Goal: Contribute content: Add original content to the website for others to see

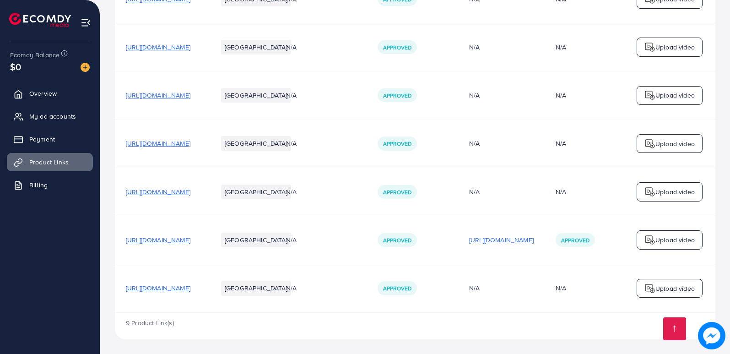
scroll to position [451, 0]
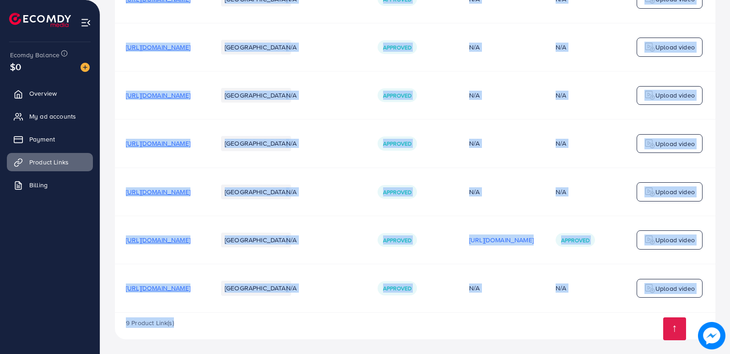
drag, startPoint x: 425, startPoint y: 313, endPoint x: 599, endPoint y: 330, distance: 174.3
click at [599, 330] on div "Product URLs Target markets Reason rejected Status Product video Status video A…" at bounding box center [415, 3] width 600 height 671
click at [583, 325] on div "9 Product Link(s)" at bounding box center [415, 326] width 600 height 27
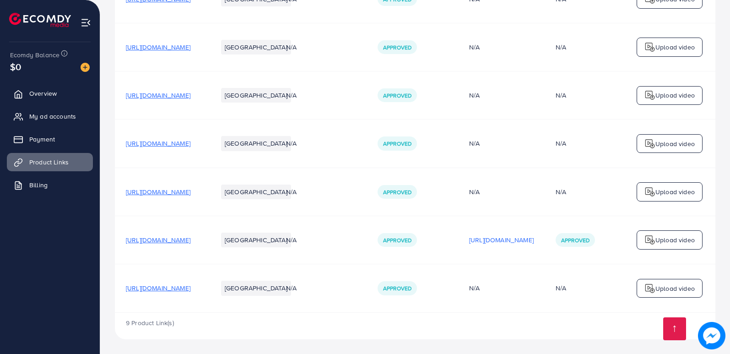
drag, startPoint x: 579, startPoint y: 313, endPoint x: 613, endPoint y: 313, distance: 34.3
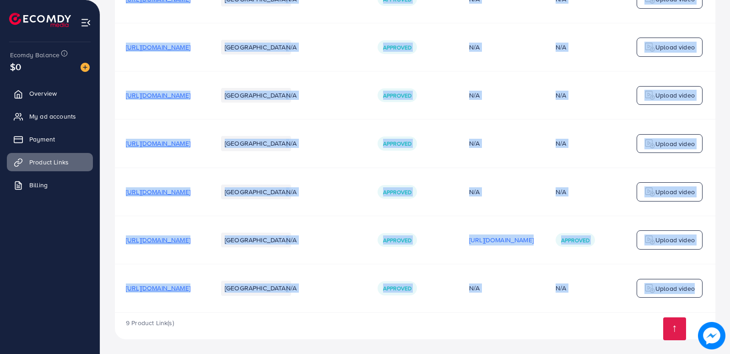
click at [367, 293] on td "N/A" at bounding box center [321, 288] width 92 height 48
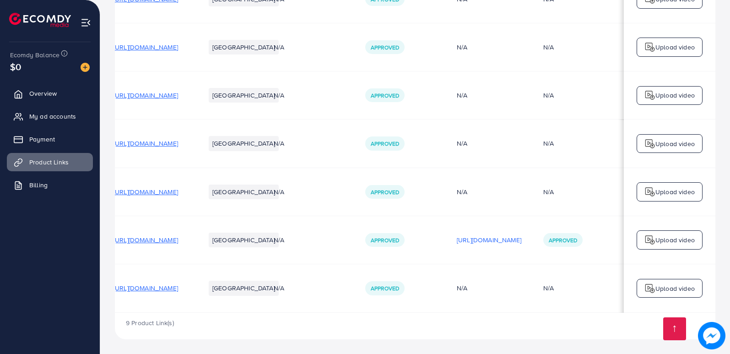
scroll to position [0, 171]
click at [475, 240] on p "[URL][DOMAIN_NAME]" at bounding box center [489, 239] width 65 height 11
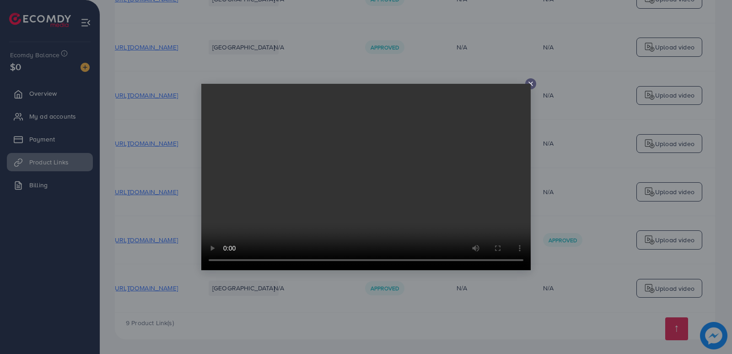
drag, startPoint x: 531, startPoint y: 83, endPoint x: 521, endPoint y: 104, distance: 23.3
click at [530, 84] on div at bounding box center [366, 177] width 330 height 186
click at [534, 83] on icon at bounding box center [530, 83] width 7 height 7
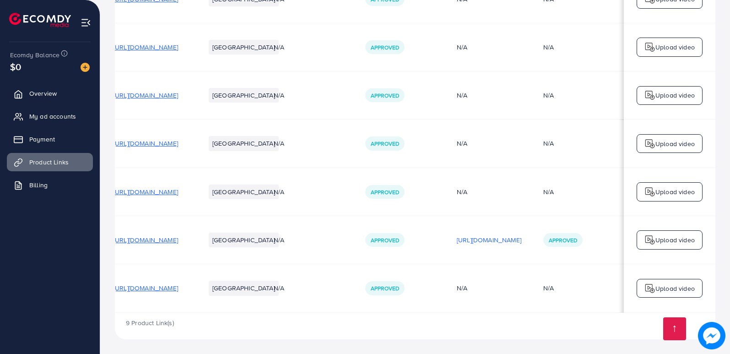
scroll to position [0, 0]
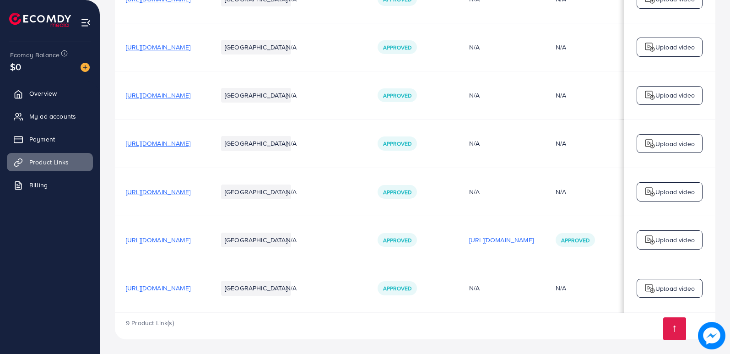
drag, startPoint x: 225, startPoint y: 286, endPoint x: 158, endPoint y: 280, distance: 66.7
click at [185, 269] on td "[URL][DOMAIN_NAME]" at bounding box center [161, 288] width 92 height 48
drag, startPoint x: 142, startPoint y: 285, endPoint x: 134, endPoint y: 280, distance: 9.4
click at [134, 280] on td "[URL][DOMAIN_NAME]" at bounding box center [161, 288] width 92 height 48
click at [180, 287] on span "[URL][DOMAIN_NAME]" at bounding box center [158, 287] width 65 height 9
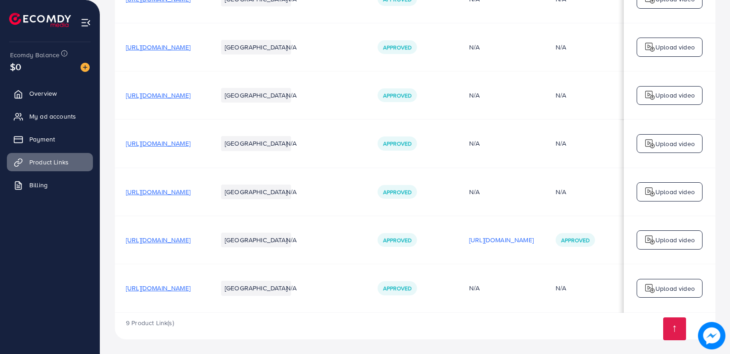
drag, startPoint x: 559, startPoint y: 309, endPoint x: 607, endPoint y: 302, distance: 49.1
click at [607, 302] on tr "[URL][DOMAIN_NAME] Pakistan N/A Approved N/A N/A Upload video" at bounding box center [421, 288] width 613 height 48
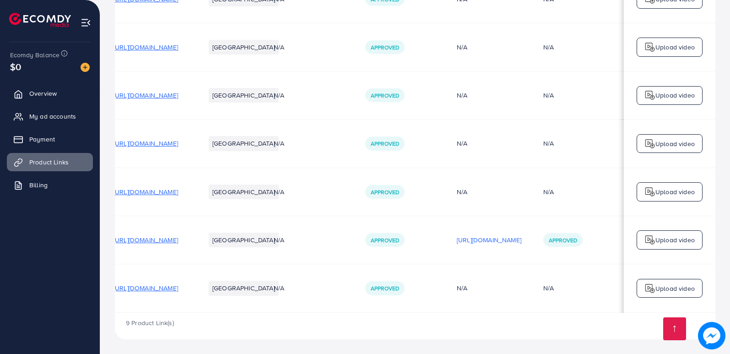
scroll to position [0, 171]
click at [518, 321] on div "9 Product Link(s)" at bounding box center [415, 326] width 600 height 27
click at [670, 280] on div "Upload video" at bounding box center [670, 288] width 66 height 19
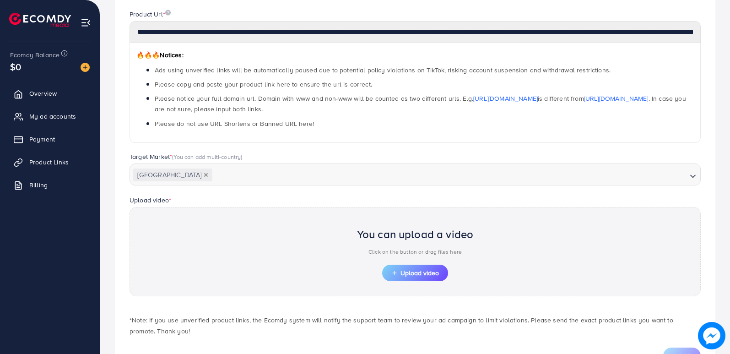
scroll to position [151, 0]
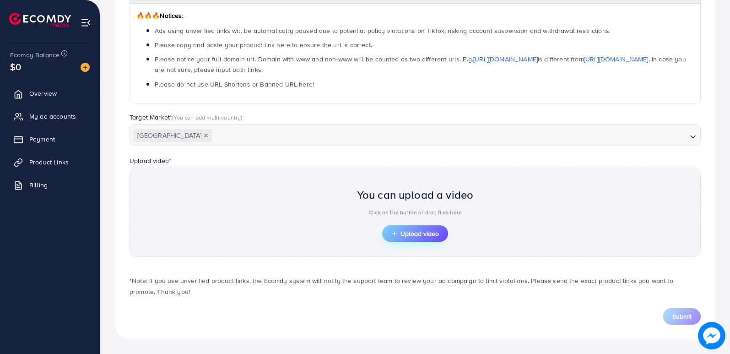
click at [427, 231] on span "Upload video" at bounding box center [415, 233] width 48 height 6
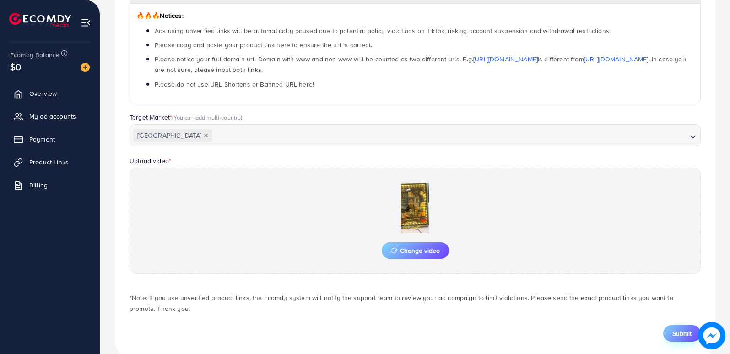
click at [673, 330] on span "Submit" at bounding box center [681, 333] width 19 height 9
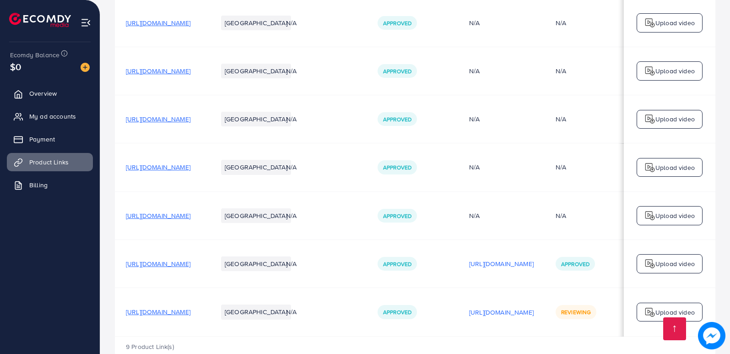
scroll to position [451, 0]
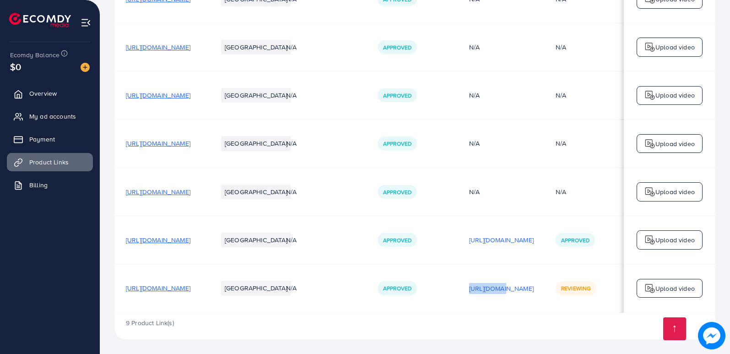
drag, startPoint x: 571, startPoint y: 310, endPoint x: 601, endPoint y: 310, distance: 30.2
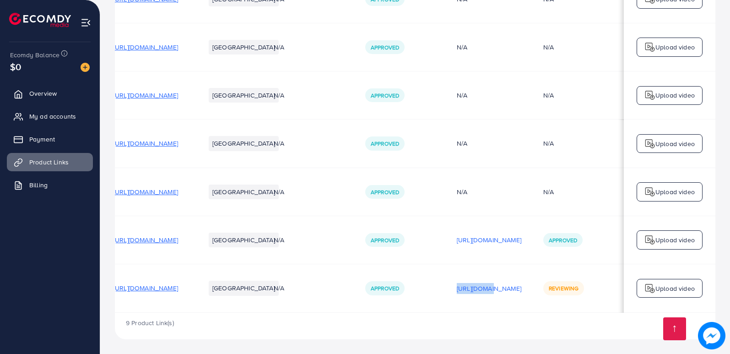
scroll to position [0, 171]
click at [605, 299] on td "Reviewing" at bounding box center [578, 288] width 92 height 48
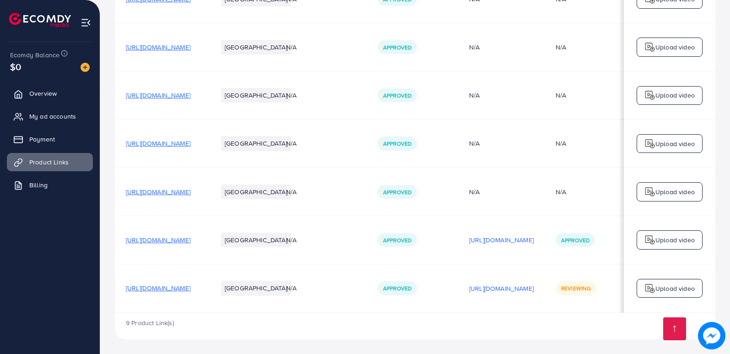
click at [190, 237] on span "[URL][DOMAIN_NAME]" at bounding box center [158, 239] width 65 height 9
click at [190, 287] on span "[URL][DOMAIN_NAME]" at bounding box center [158, 287] width 65 height 9
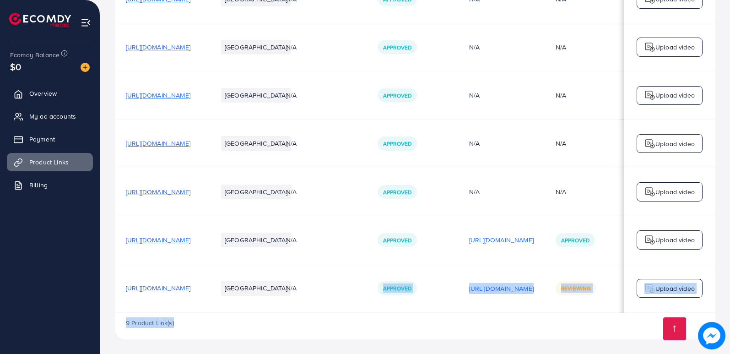
drag, startPoint x: 399, startPoint y: 309, endPoint x: 448, endPoint y: 315, distance: 49.3
click at [448, 315] on div "Product URLs Target markets Reason rejected Status Product video Status video A…" at bounding box center [415, 3] width 600 height 671
click at [448, 315] on div "9 Product Link(s)" at bounding box center [415, 326] width 600 height 27
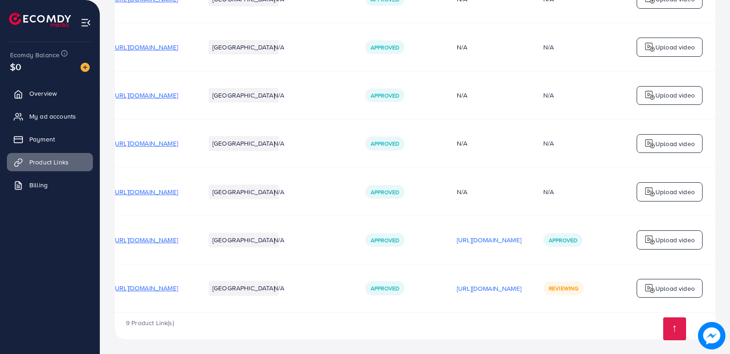
scroll to position [0, 171]
drag, startPoint x: 506, startPoint y: 310, endPoint x: 490, endPoint y: 310, distance: 16.0
click at [490, 310] on td "[URL][DOMAIN_NAME]" at bounding box center [489, 288] width 86 height 48
drag, startPoint x: 479, startPoint y: 335, endPoint x: 503, endPoint y: 314, distance: 32.5
click at [479, 334] on div "9 Product Link(s)" at bounding box center [415, 326] width 600 height 27
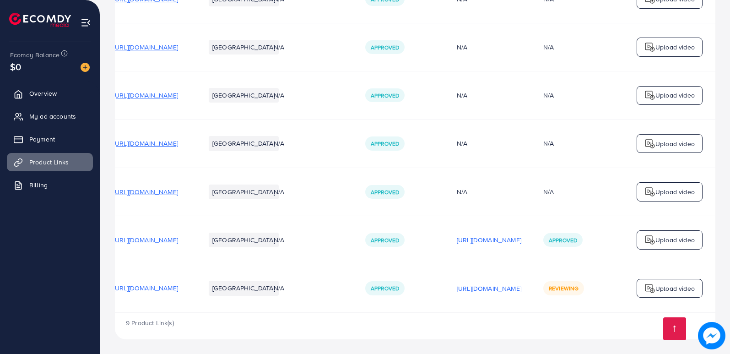
drag, startPoint x: 518, startPoint y: 307, endPoint x: 515, endPoint y: 317, distance: 10.6
click at [493, 328] on div "9 Product Link(s)" at bounding box center [415, 326] width 600 height 27
click at [467, 237] on p "[URL][DOMAIN_NAME]" at bounding box center [489, 239] width 65 height 11
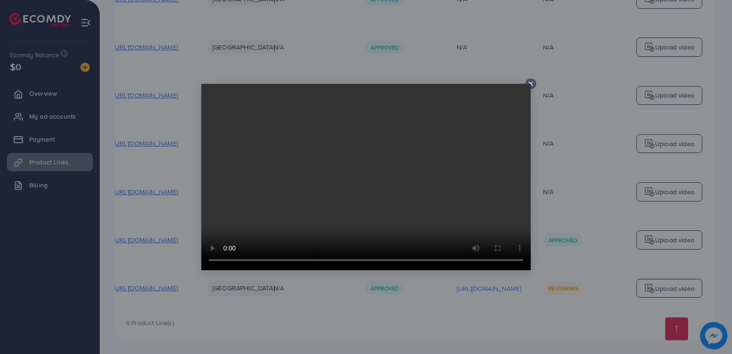
click at [527, 82] on icon at bounding box center [530, 83] width 7 height 7
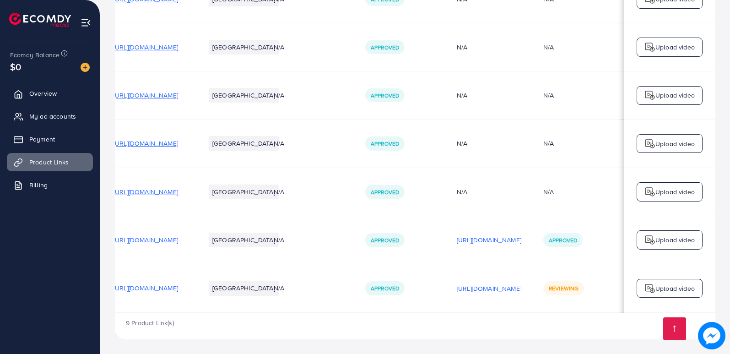
scroll to position [0, 0]
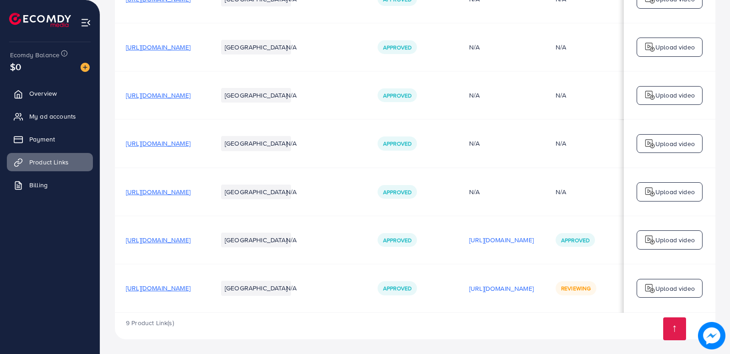
drag, startPoint x: 403, startPoint y: 308, endPoint x: 454, endPoint y: 308, distance: 50.8
click at [367, 307] on td "N/A" at bounding box center [321, 288] width 92 height 48
click at [190, 237] on span "[URL][DOMAIN_NAME]" at bounding box center [158, 239] width 65 height 9
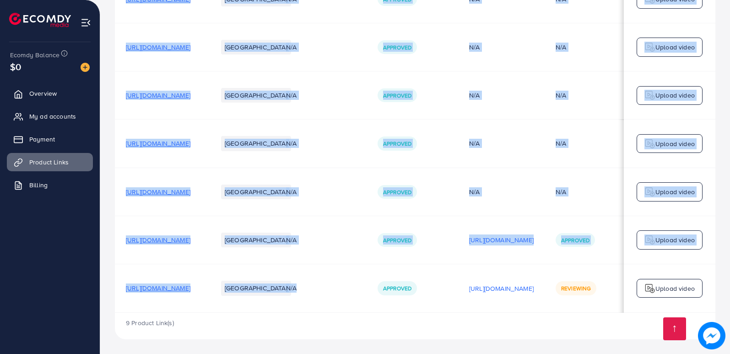
drag, startPoint x: 437, startPoint y: 309, endPoint x: 327, endPoint y: 314, distance: 109.5
click at [327, 314] on div "Product URLs Target markets Reason rejected Status Product video Status video A…" at bounding box center [415, 3] width 600 height 671
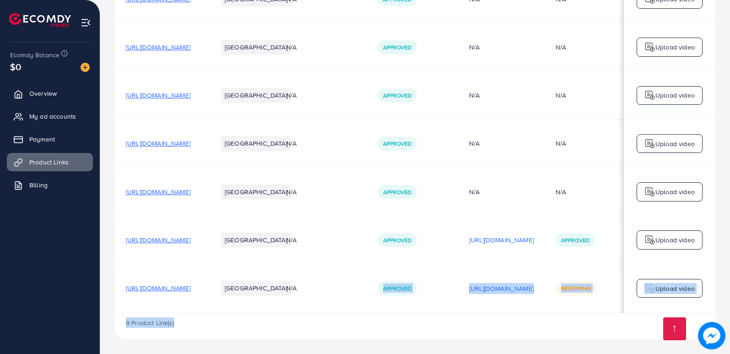
click at [429, 323] on div "9 Product Link(s)" at bounding box center [415, 326] width 600 height 27
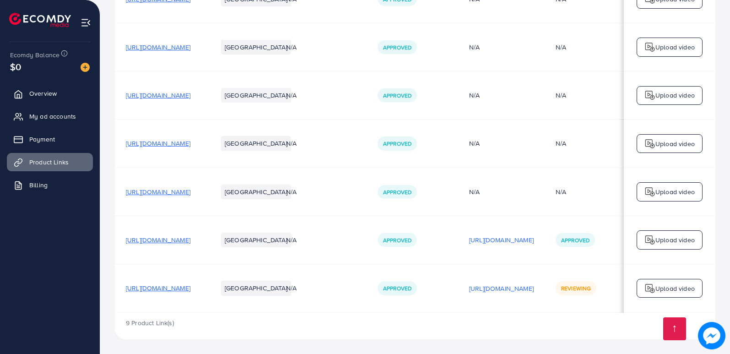
click at [190, 239] on span "[URL][DOMAIN_NAME]" at bounding box center [158, 239] width 65 height 9
